Goal: Information Seeking & Learning: Learn about a topic

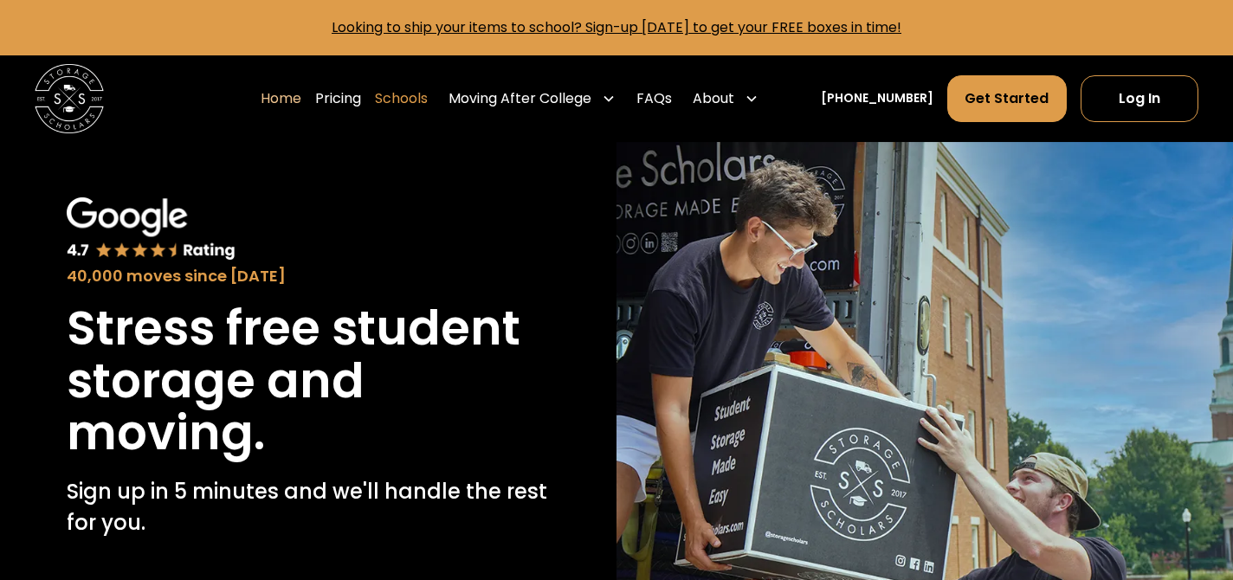
click at [428, 101] on link "Schools" at bounding box center [401, 98] width 53 height 48
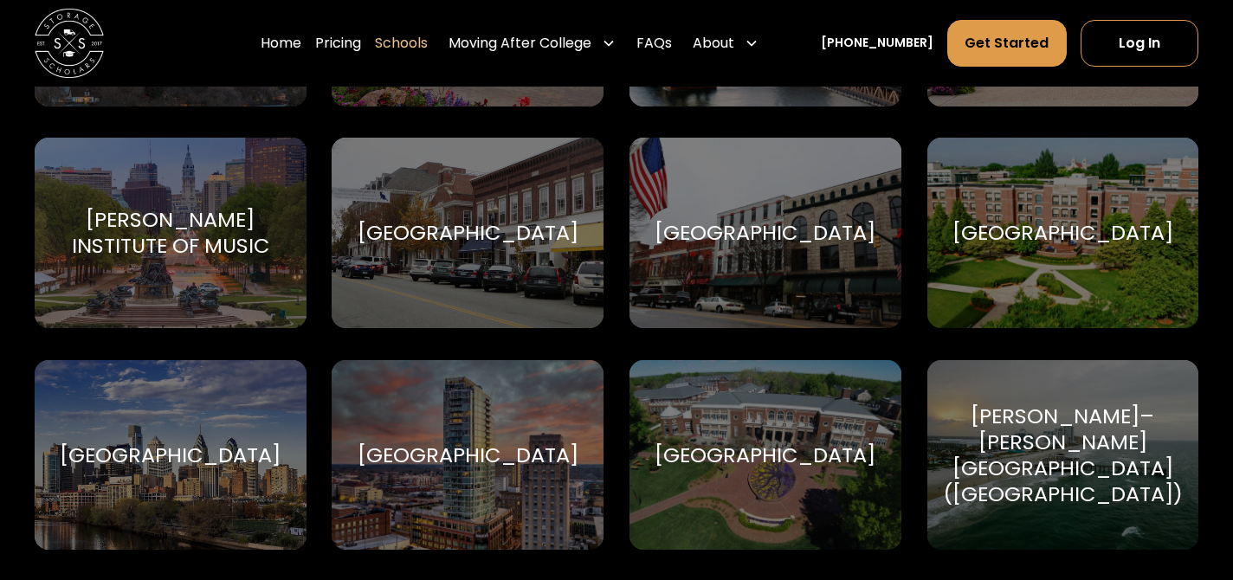
scroll to position [2506, 0]
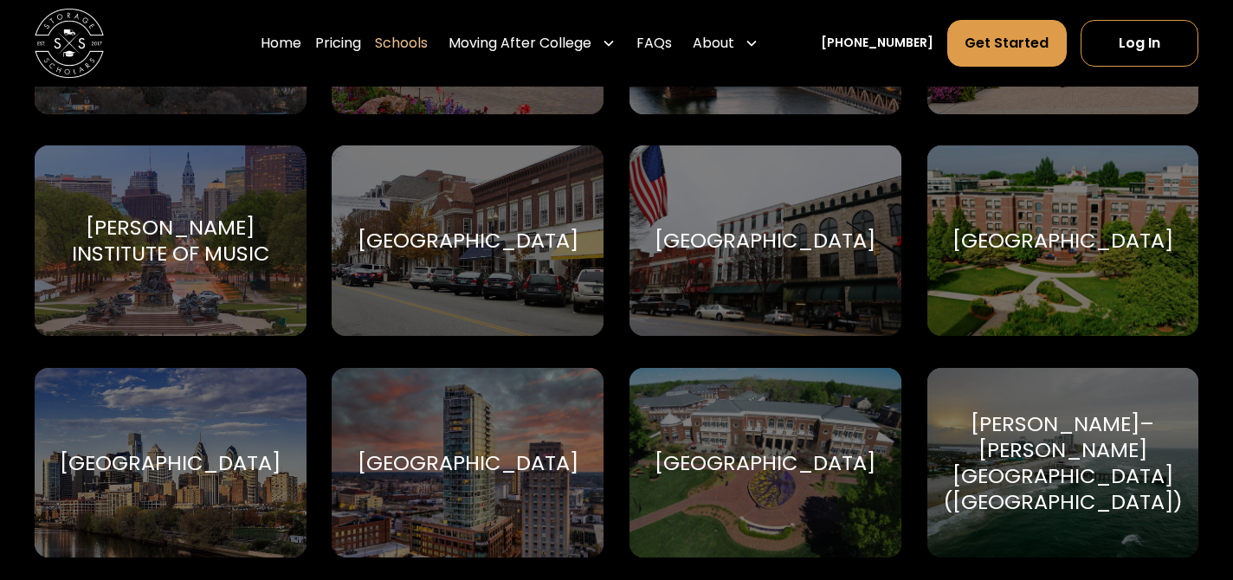
click at [1065, 258] on div "DePaul University [GEOGRAPHIC_DATA]" at bounding box center [1064, 240] width 272 height 191
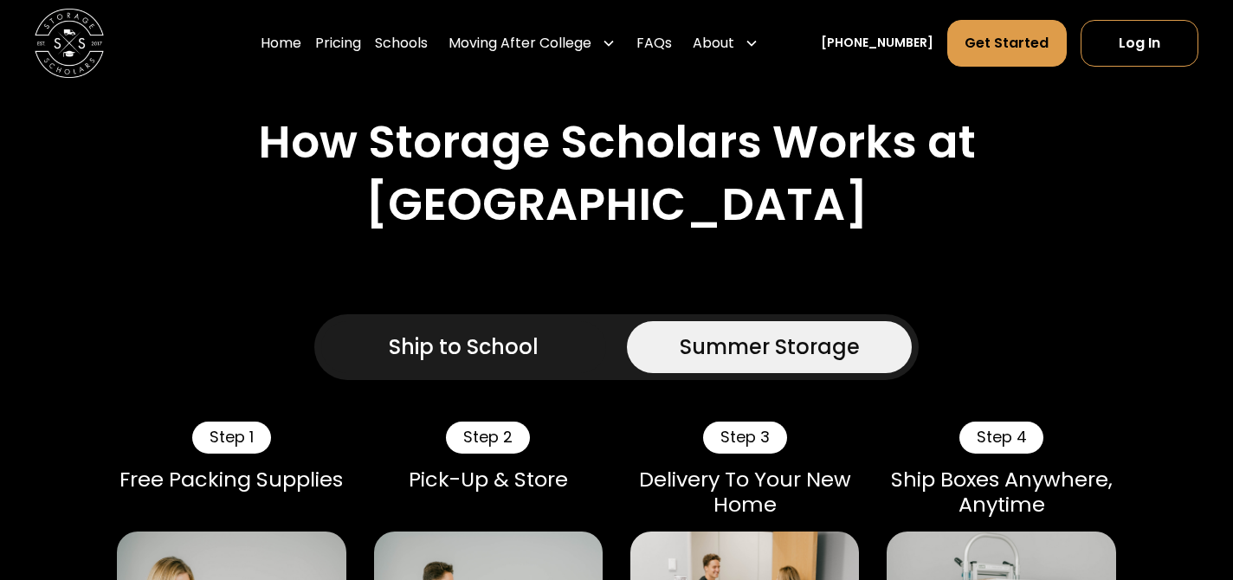
scroll to position [1202, 0]
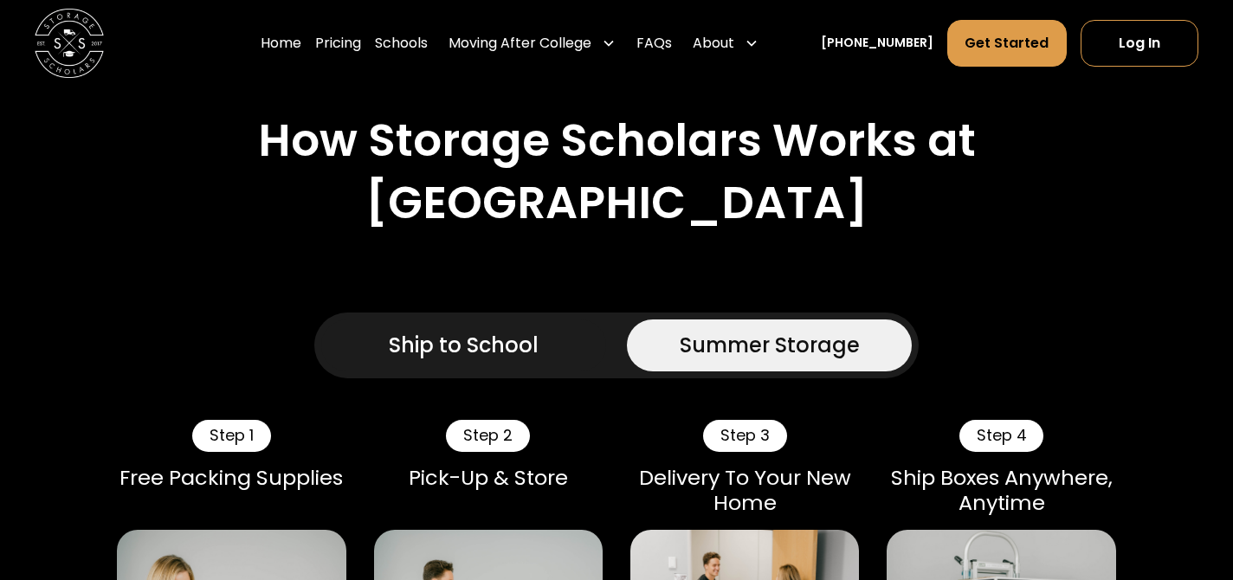
click at [445, 348] on div "Ship to School" at bounding box center [464, 345] width 150 height 31
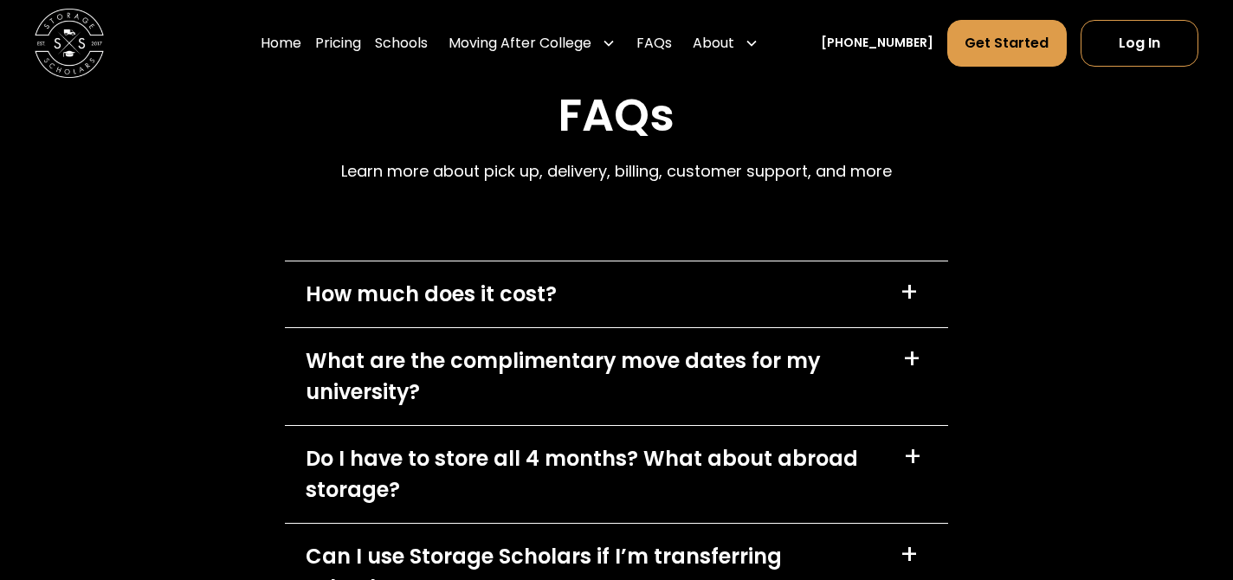
scroll to position [7970, 0]
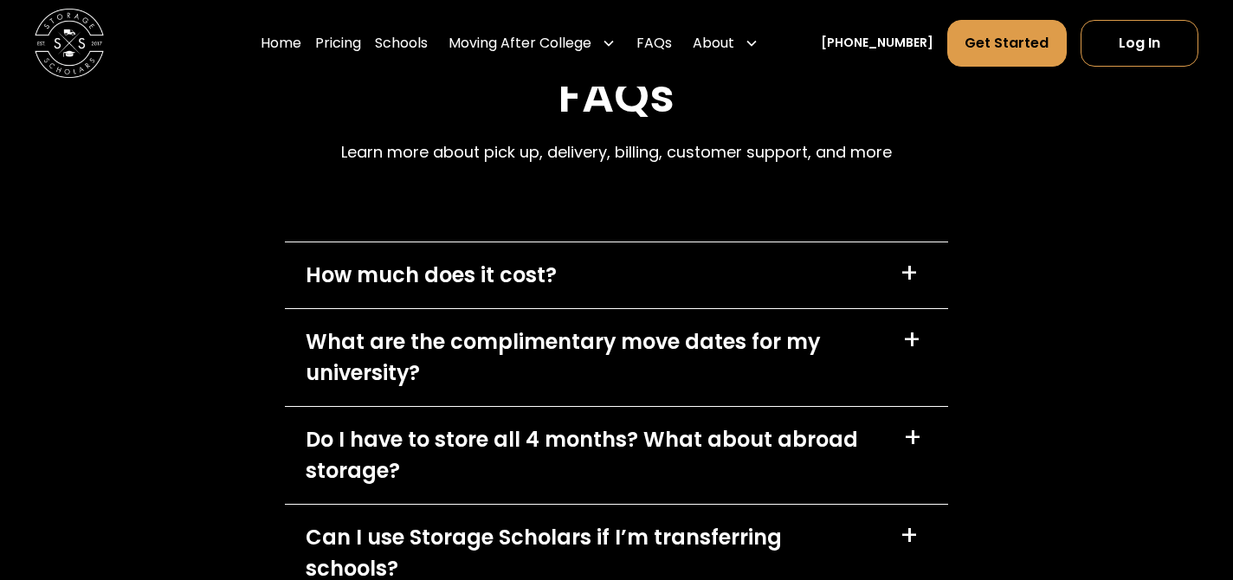
click at [360, 260] on div "How much does it cost?" at bounding box center [431, 275] width 251 height 31
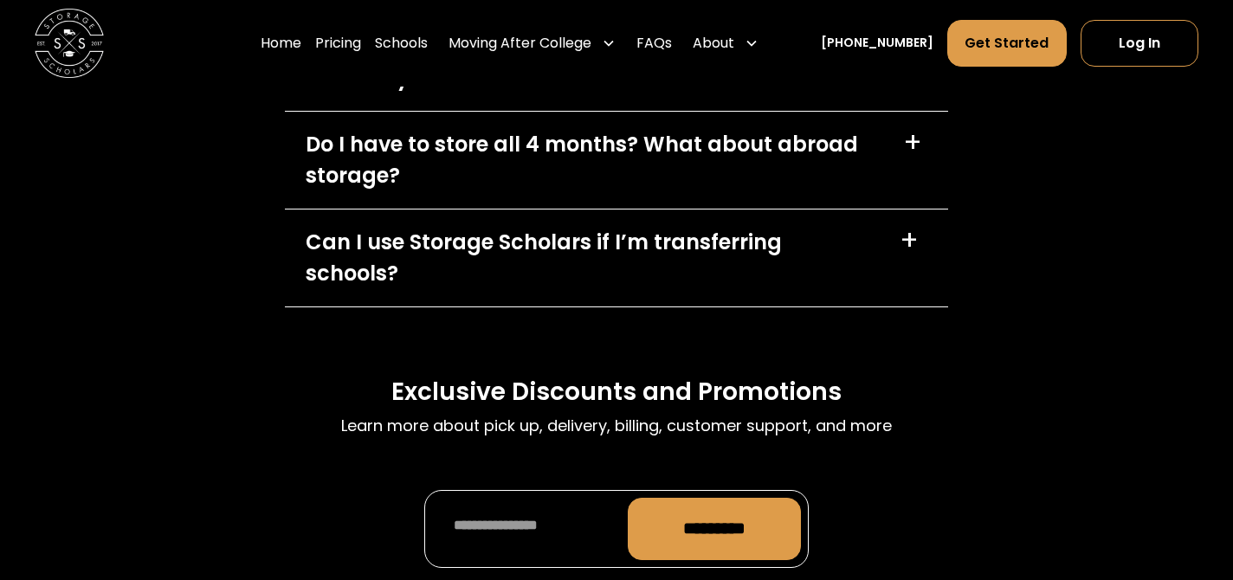
scroll to position [8722, 0]
